Goal: Browse casually: Explore the website without a specific task or goal

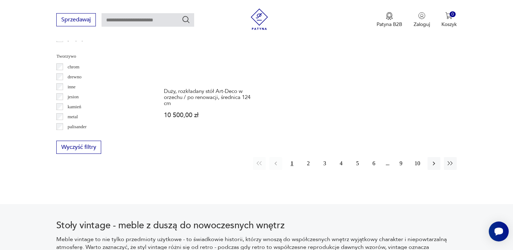
scroll to position [1113, 0]
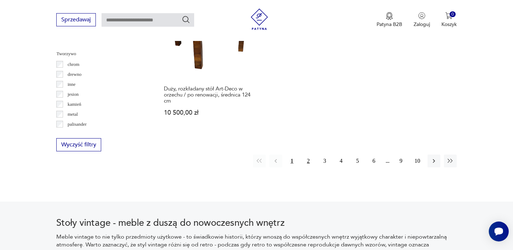
click at [310, 156] on button "2" at bounding box center [308, 161] width 13 height 13
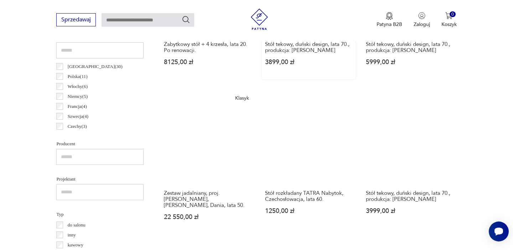
scroll to position [383, 0]
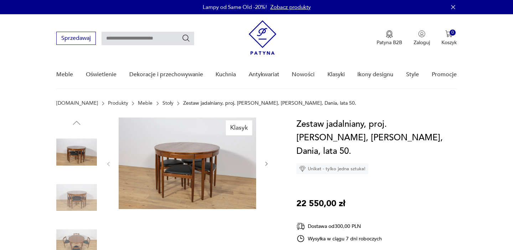
click at [266, 163] on icon "button" at bounding box center [266, 164] width 2 height 4
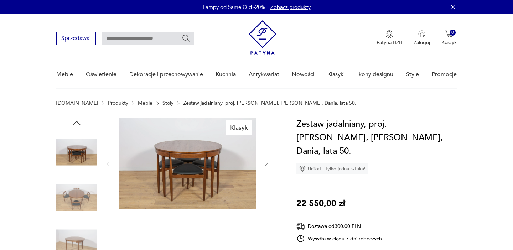
click at [266, 163] on icon "button" at bounding box center [266, 164] width 2 height 4
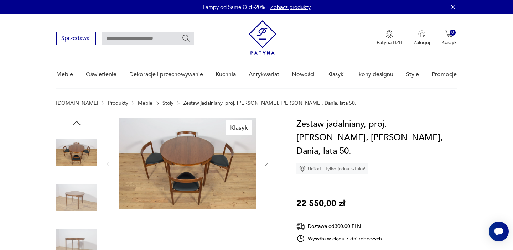
click at [266, 163] on icon "button" at bounding box center [266, 164] width 2 height 4
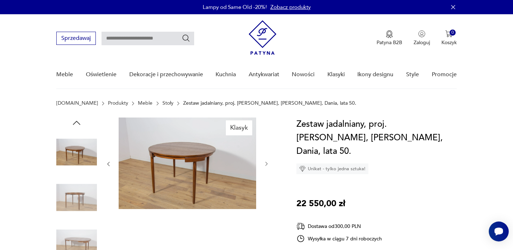
click at [266, 163] on icon "button" at bounding box center [266, 164] width 2 height 4
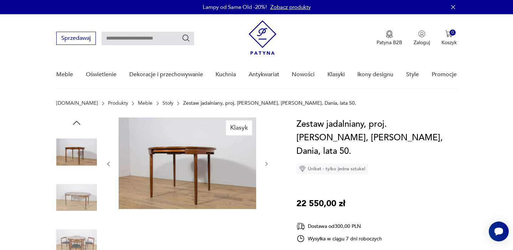
click at [266, 163] on icon "button" at bounding box center [266, 164] width 2 height 4
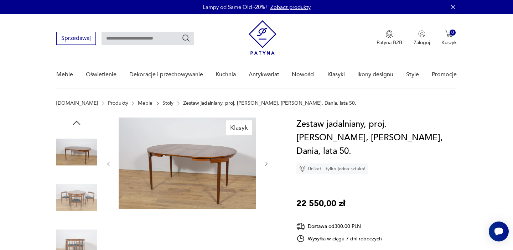
click at [266, 163] on icon "button" at bounding box center [266, 164] width 2 height 4
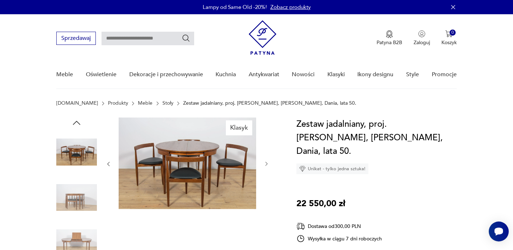
click at [266, 165] on icon "button" at bounding box center [266, 164] width 6 height 6
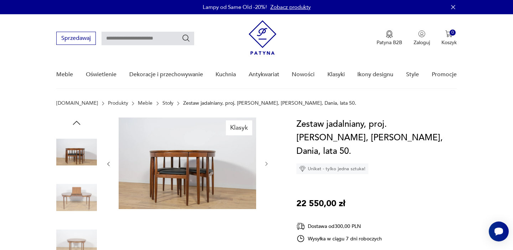
click at [266, 165] on icon "button" at bounding box center [266, 164] width 6 height 6
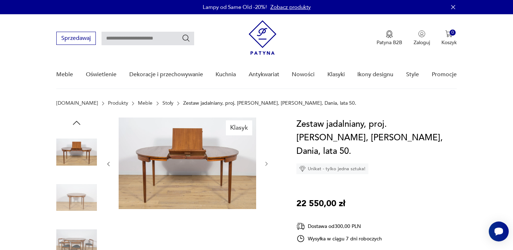
click at [266, 165] on icon "button" at bounding box center [266, 164] width 6 height 6
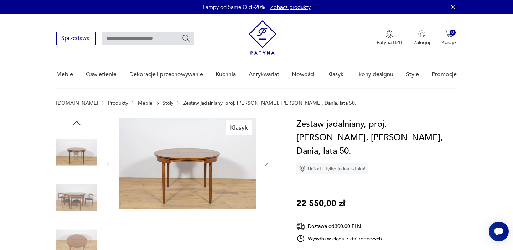
click at [266, 165] on icon "button" at bounding box center [266, 164] width 6 height 6
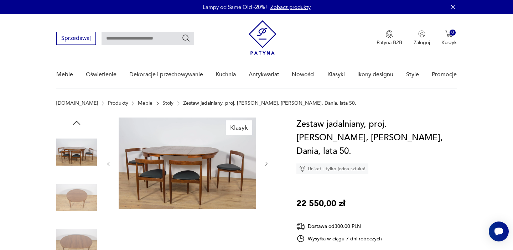
click at [266, 166] on icon "button" at bounding box center [266, 164] width 6 height 6
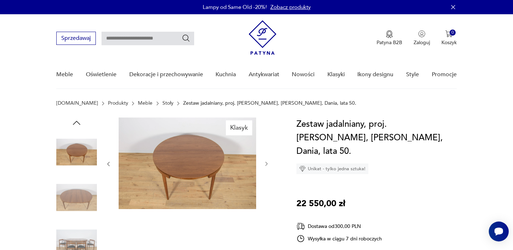
click at [266, 166] on icon "button" at bounding box center [266, 164] width 6 height 6
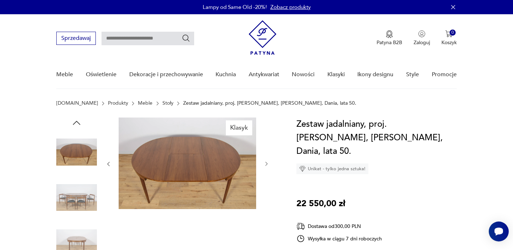
click at [266, 166] on icon "button" at bounding box center [266, 164] width 6 height 6
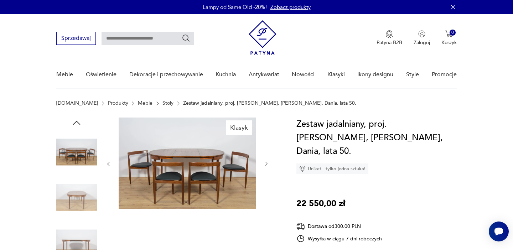
click at [266, 166] on icon "button" at bounding box center [266, 164] width 6 height 6
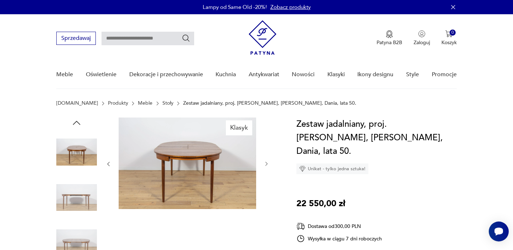
click at [266, 166] on icon "button" at bounding box center [266, 164] width 6 height 6
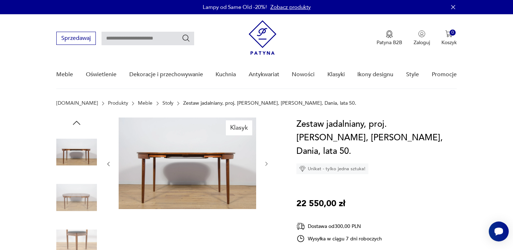
click at [266, 166] on icon "button" at bounding box center [266, 164] width 6 height 6
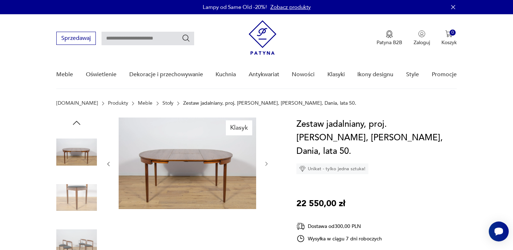
click at [266, 166] on icon "button" at bounding box center [266, 164] width 6 height 6
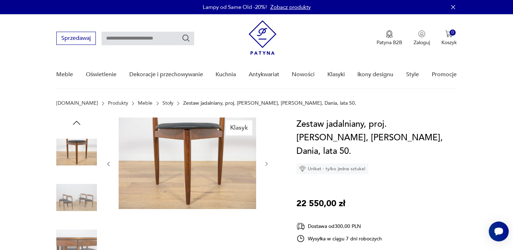
click at [266, 166] on icon "button" at bounding box center [266, 164] width 6 height 6
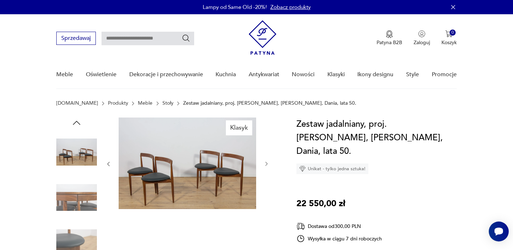
click at [266, 166] on icon "button" at bounding box center [266, 164] width 6 height 6
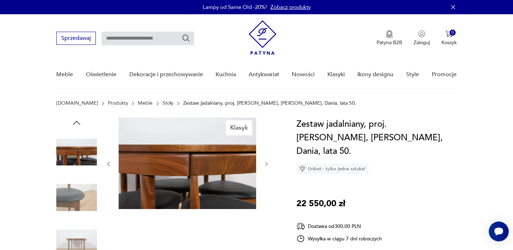
click at [266, 166] on icon "button" at bounding box center [266, 164] width 6 height 6
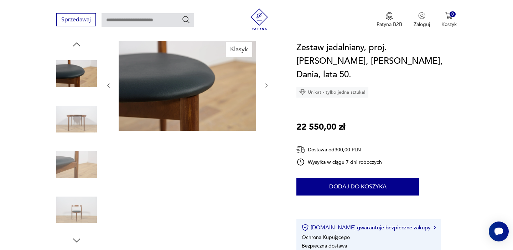
scroll to position [190, 0]
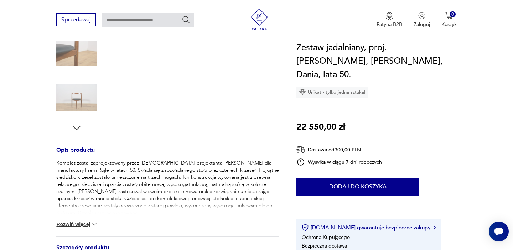
click at [85, 224] on button "Rozwiń więcej" at bounding box center [76, 224] width 41 height 7
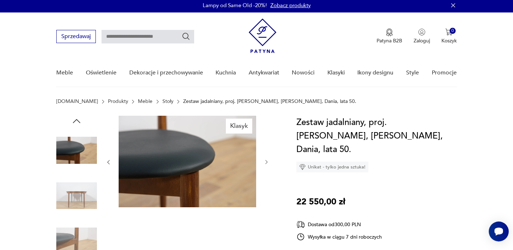
scroll to position [0, 0]
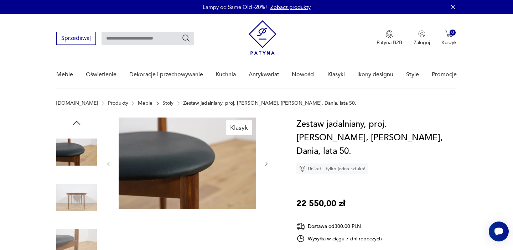
click at [109, 164] on icon "button" at bounding box center [108, 164] width 6 height 6
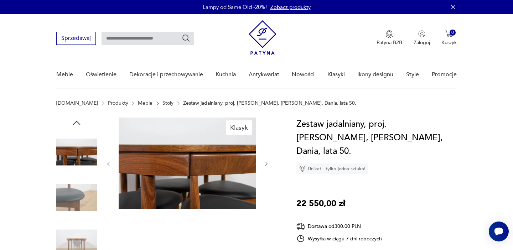
click at [109, 164] on icon "button" at bounding box center [108, 164] width 6 height 6
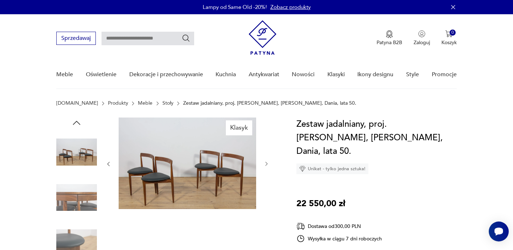
click at [109, 164] on icon "button" at bounding box center [108, 164] width 6 height 6
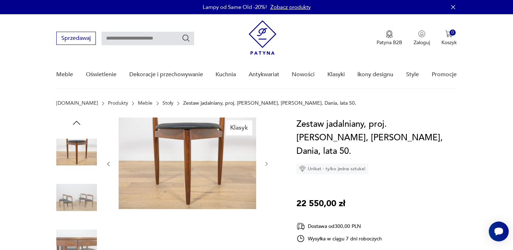
click at [109, 164] on icon "button" at bounding box center [108, 164] width 6 height 6
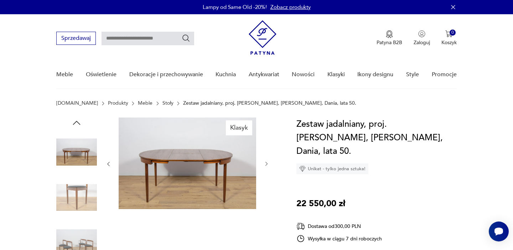
click at [109, 164] on icon "button" at bounding box center [108, 164] width 6 height 6
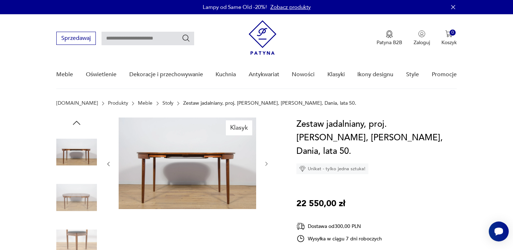
click at [109, 164] on icon "button" at bounding box center [108, 164] width 6 height 6
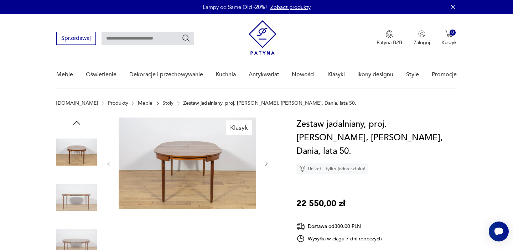
click at [109, 164] on icon "button" at bounding box center [108, 164] width 6 height 6
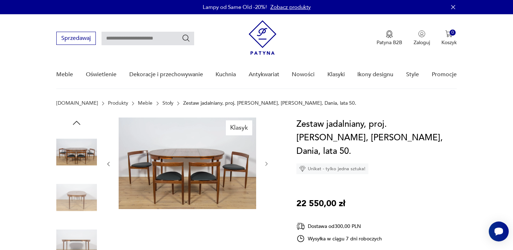
click at [109, 164] on icon "button" at bounding box center [108, 164] width 6 height 6
